Goal: Transaction & Acquisition: Purchase product/service

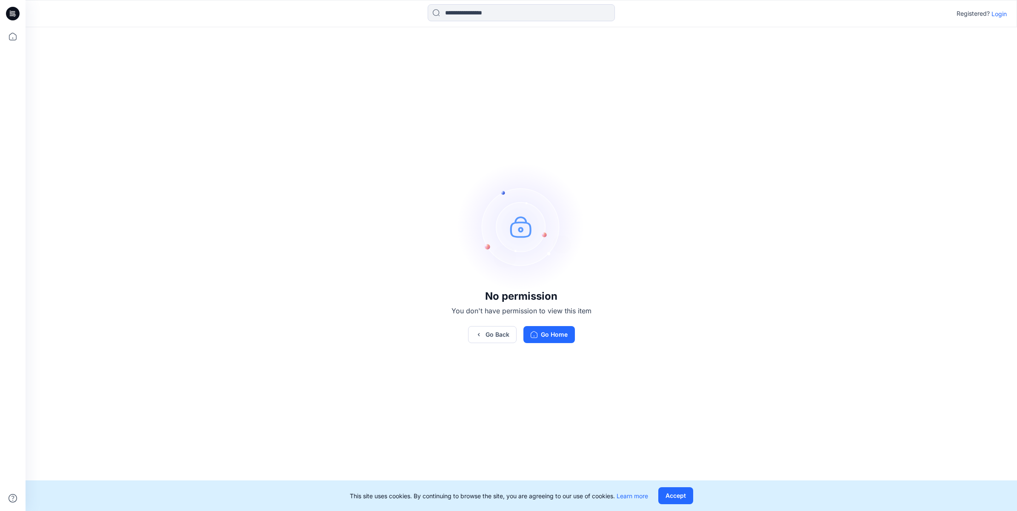
click at [995, 16] on p "Login" at bounding box center [998, 13] width 15 height 9
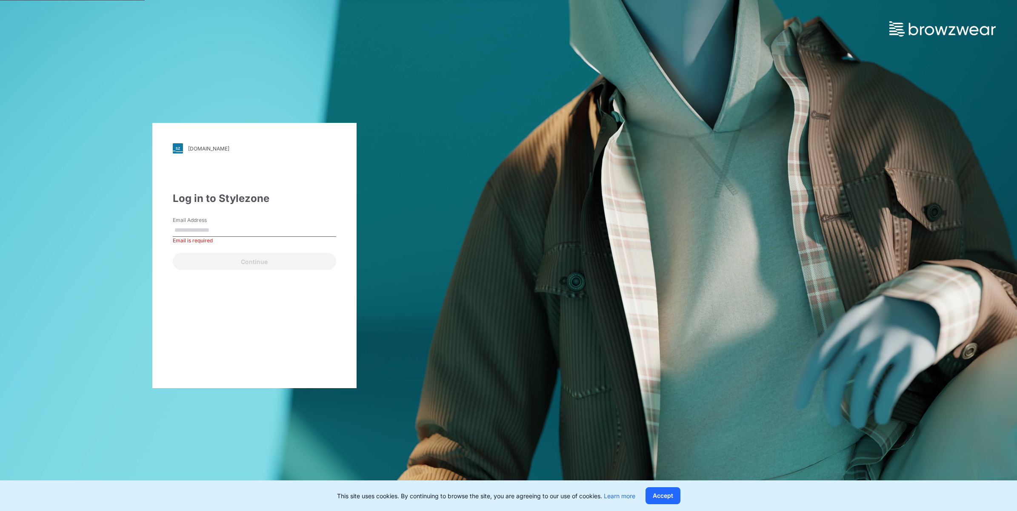
drag, startPoint x: 271, startPoint y: 217, endPoint x: 269, endPoint y: 221, distance: 4.4
click at [271, 218] on div "Email Address Email is required" at bounding box center [254, 229] width 163 height 26
click at [265, 226] on input "Email Address" at bounding box center [254, 230] width 163 height 13
paste input "**********"
type input "**********"
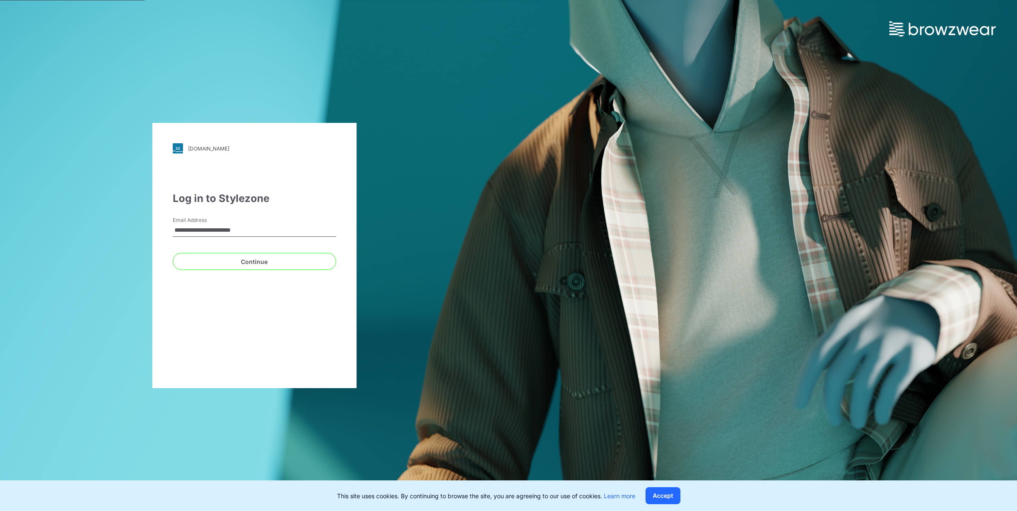
click at [199, 252] on div "Continue" at bounding box center [254, 260] width 163 height 20
click at [199, 256] on button "Continue" at bounding box center [254, 261] width 163 height 17
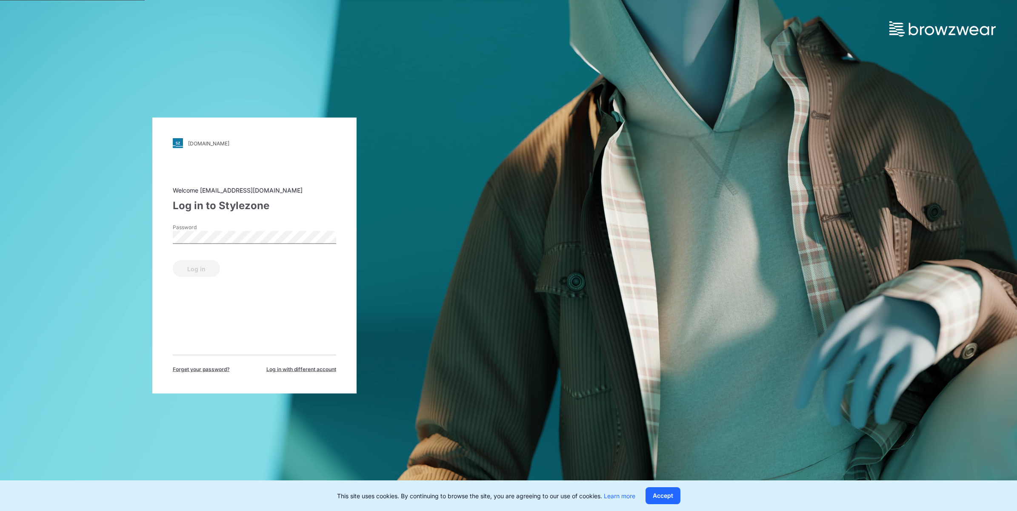
click at [209, 249] on div "Password" at bounding box center [254, 237] width 163 height 26
click at [203, 261] on button "Log in" at bounding box center [196, 268] width 47 height 17
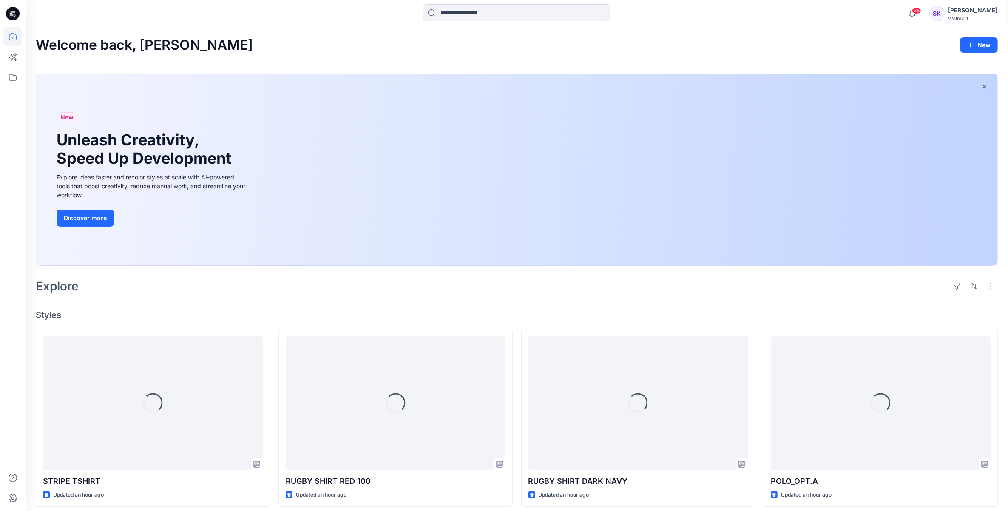
click at [473, 24] on div "25 Notifications Your style POLO_OPT.B is ready 2 hours ago Your style POLO_OPT…" at bounding box center [517, 13] width 983 height 27
click at [483, 13] on input at bounding box center [516, 12] width 187 height 17
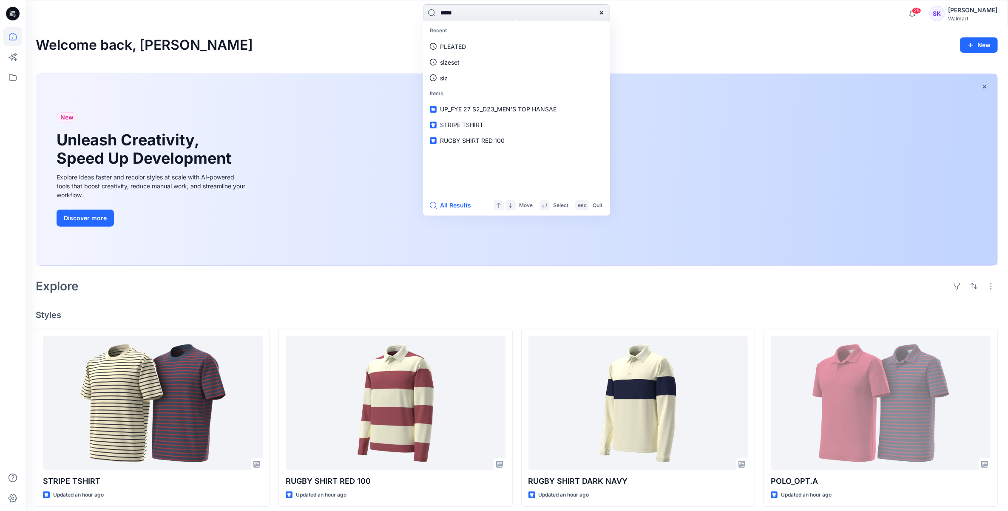
type input "******"
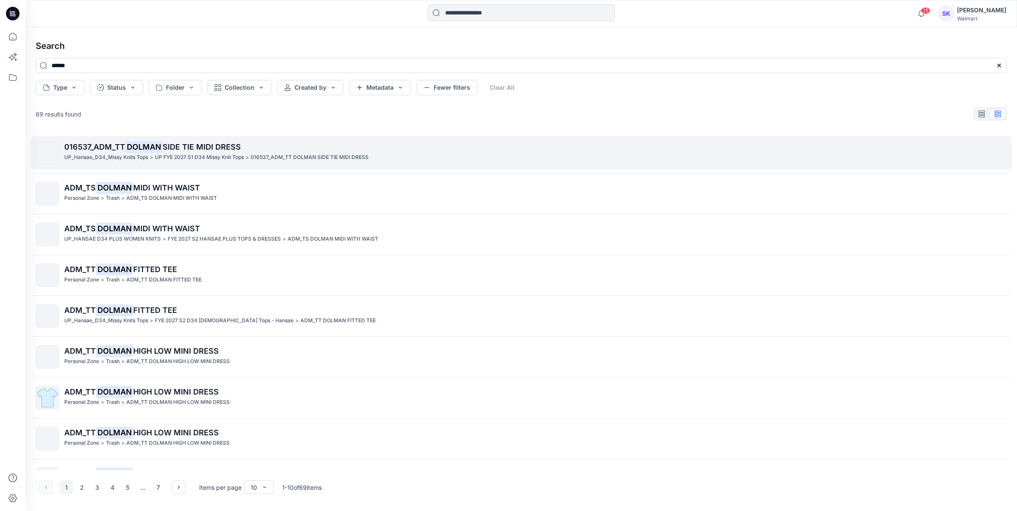
click at [297, 142] on p "016537_ADM_TT DOLMAN SIDE TIE MIDI DRESS" at bounding box center [535, 147] width 942 height 12
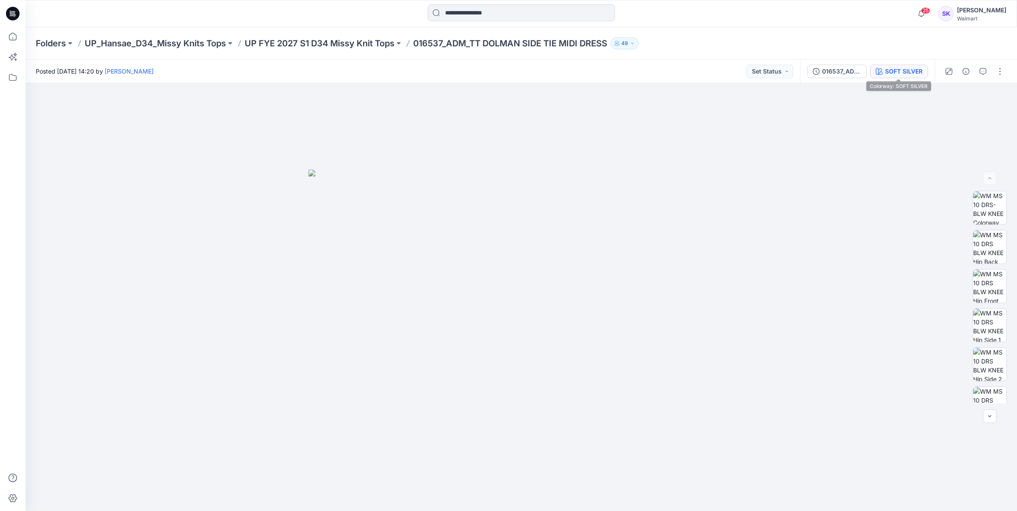
click at [880, 71] on icon "button" at bounding box center [878, 71] width 7 height 7
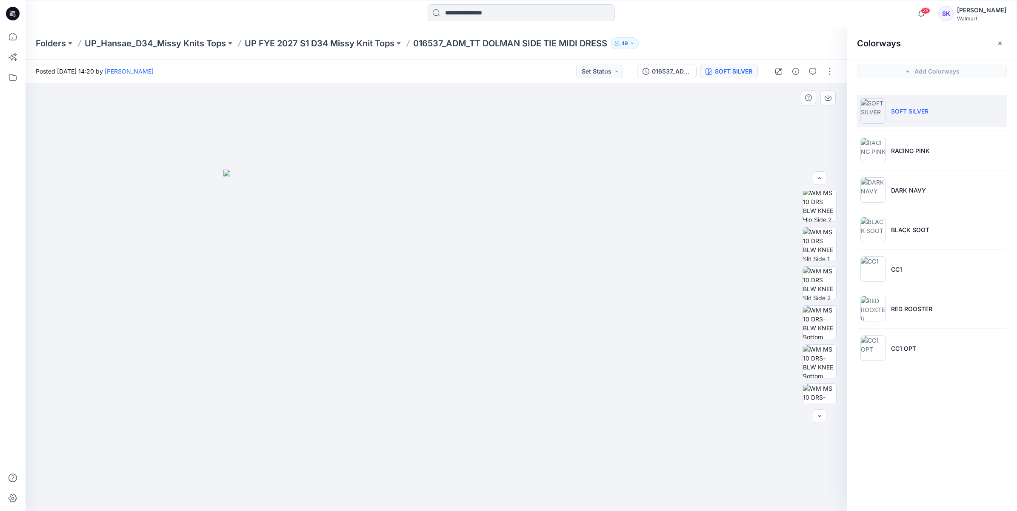
scroll to position [213, 0]
click at [824, 219] on img at bounding box center [819, 230] width 33 height 33
click at [810, 245] on img at bounding box center [819, 247] width 33 height 33
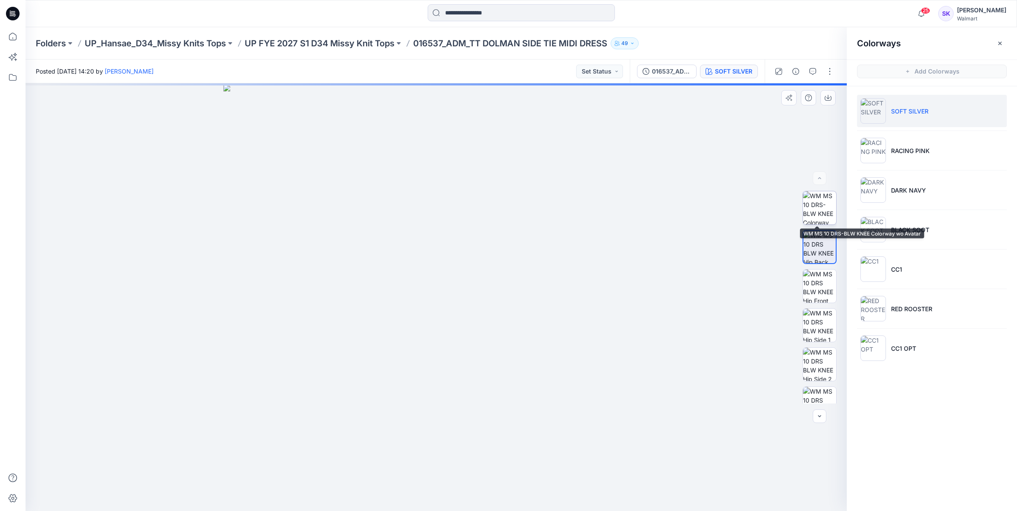
click at [817, 216] on img at bounding box center [819, 207] width 33 height 33
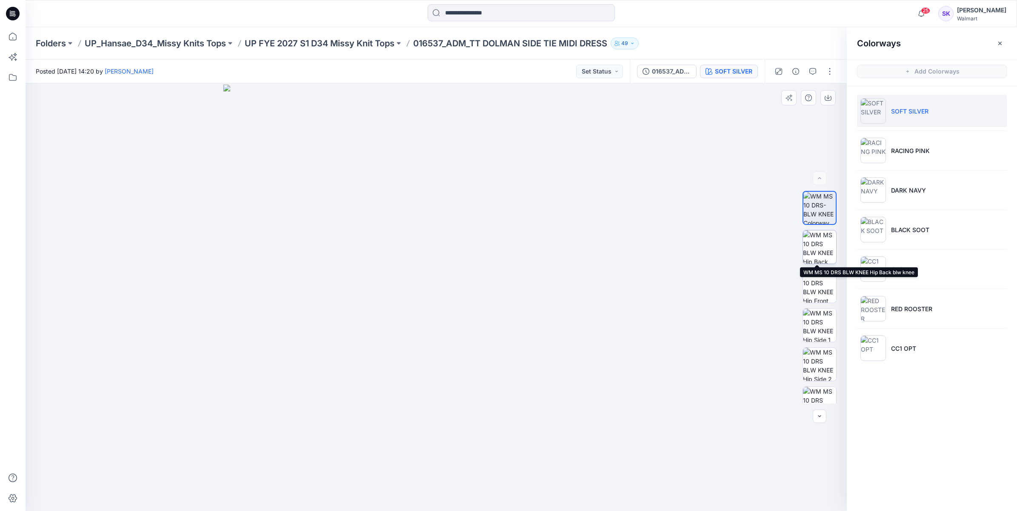
click at [828, 251] on img at bounding box center [819, 247] width 33 height 33
drag, startPoint x: 487, startPoint y: 216, endPoint x: 478, endPoint y: 426, distance: 209.9
click at [478, 426] on img at bounding box center [435, 298] width 425 height 427
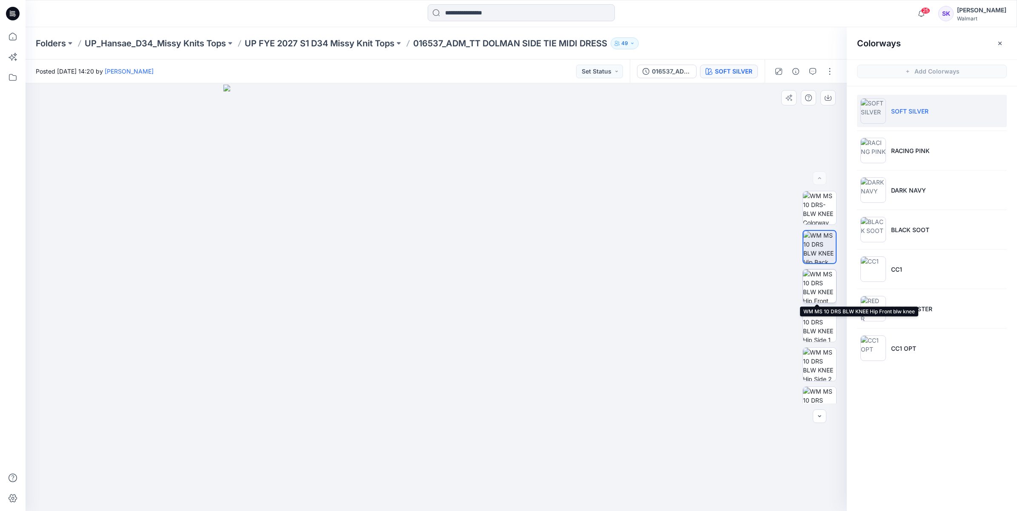
click at [817, 282] on img at bounding box center [819, 286] width 33 height 33
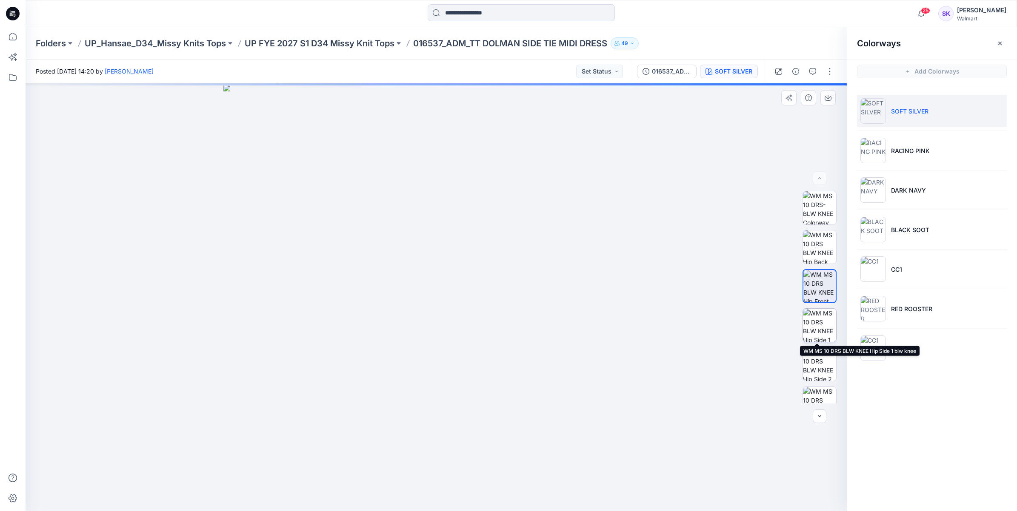
click at [814, 331] on img at bounding box center [819, 325] width 33 height 33
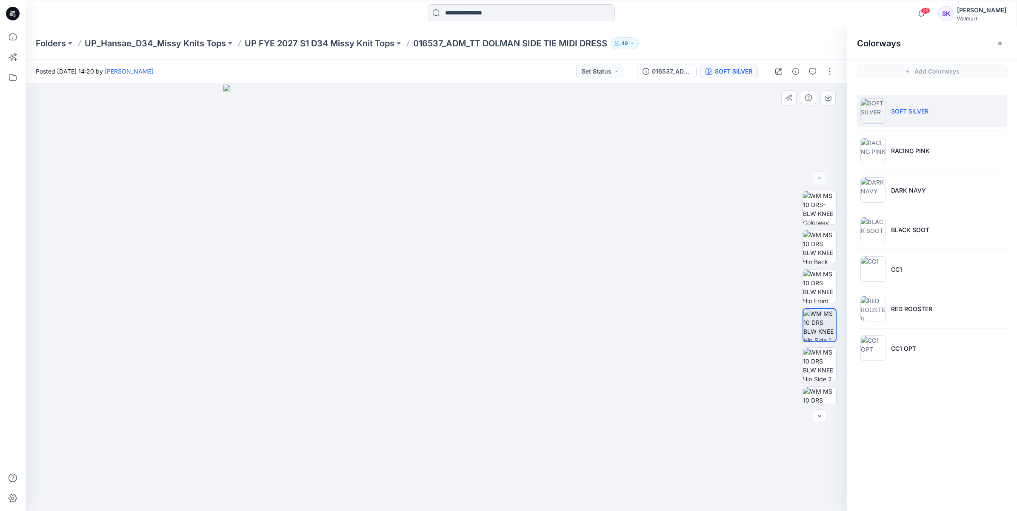
click at [817, 342] on div at bounding box center [819, 325] width 34 height 34
click at [824, 356] on img at bounding box center [819, 354] width 33 height 33
click at [828, 98] on icon "button" at bounding box center [827, 97] width 3 height 4
click at [681, 429] on div at bounding box center [436, 297] width 821 height 428
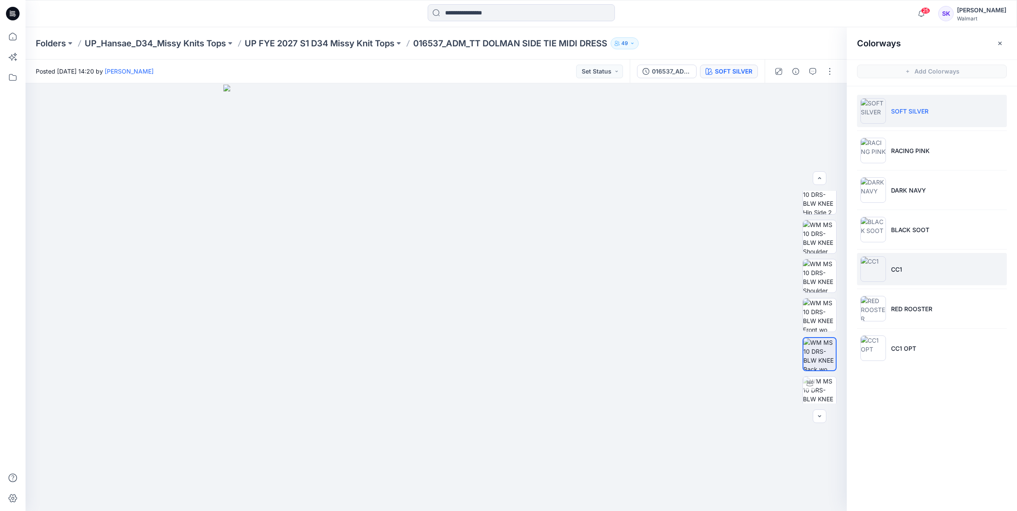
click at [911, 279] on li "CC1" at bounding box center [932, 269] width 150 height 32
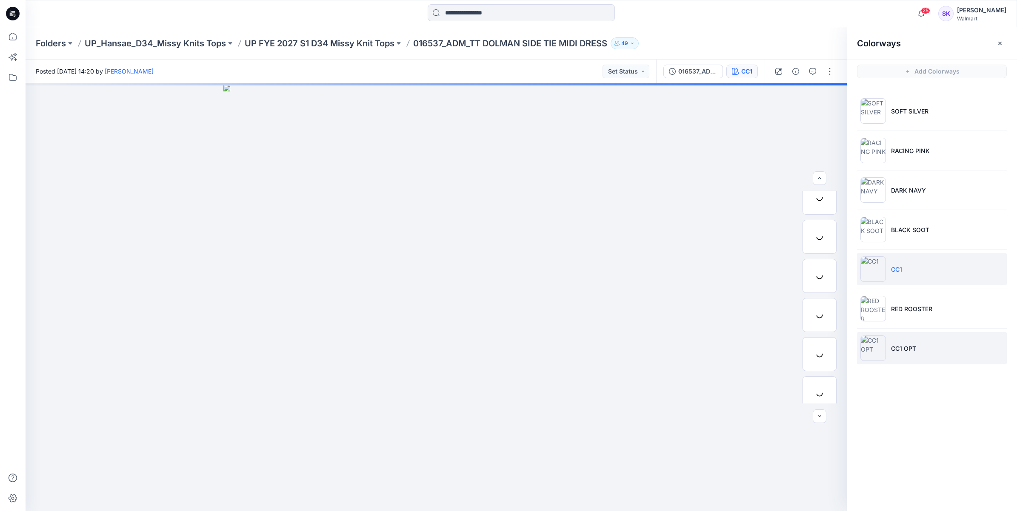
click at [883, 355] on img at bounding box center [873, 349] width 26 height 26
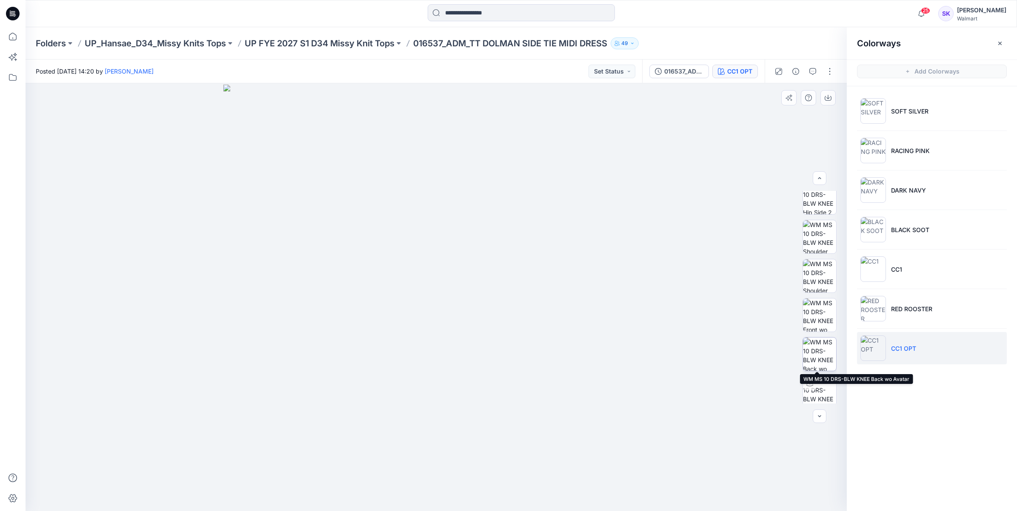
click at [822, 347] on img at bounding box center [819, 354] width 33 height 33
click at [829, 97] on icon "button" at bounding box center [827, 97] width 7 height 7
click at [822, 310] on img at bounding box center [819, 315] width 33 height 33
click at [763, 171] on div at bounding box center [436, 297] width 821 height 428
click at [832, 98] on button "button" at bounding box center [827, 97] width 15 height 15
